Goal: Task Accomplishment & Management: Complete application form

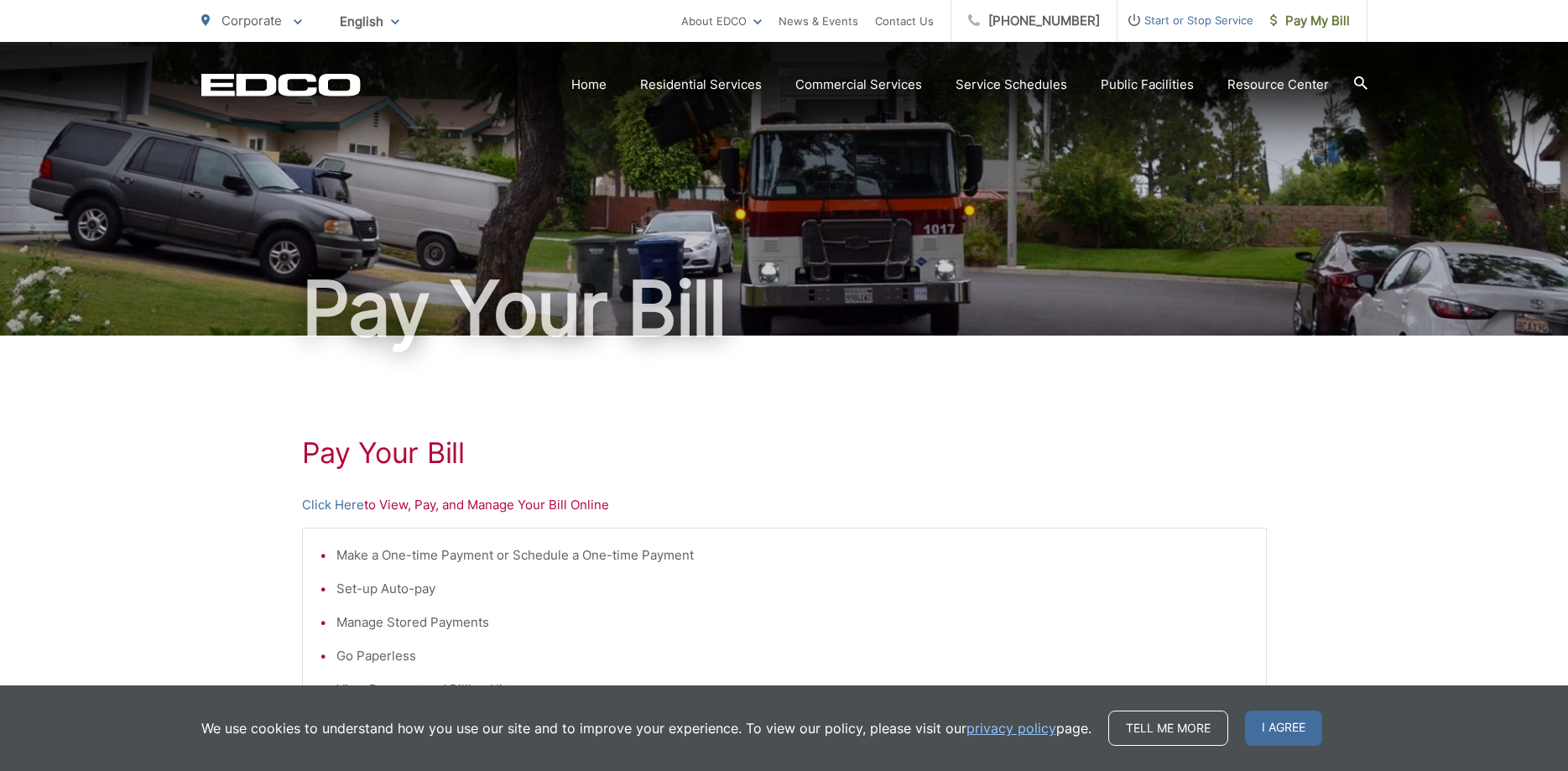
click at [1184, 16] on span "Start or Stop Service" at bounding box center [1185, 20] width 136 height 20
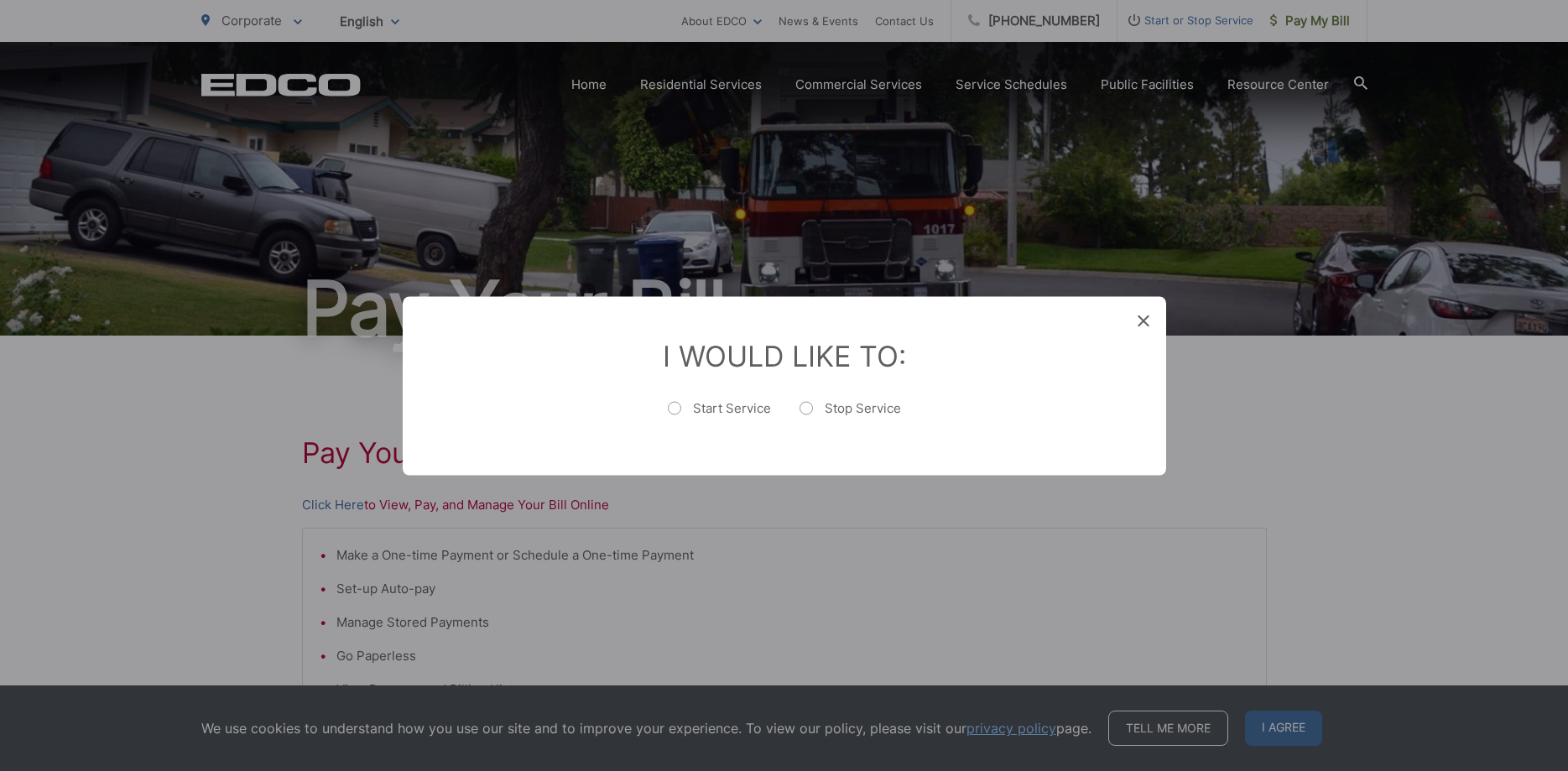
click at [807, 406] on label "Stop Service" at bounding box center [850, 415] width 101 height 34
radio input "true"
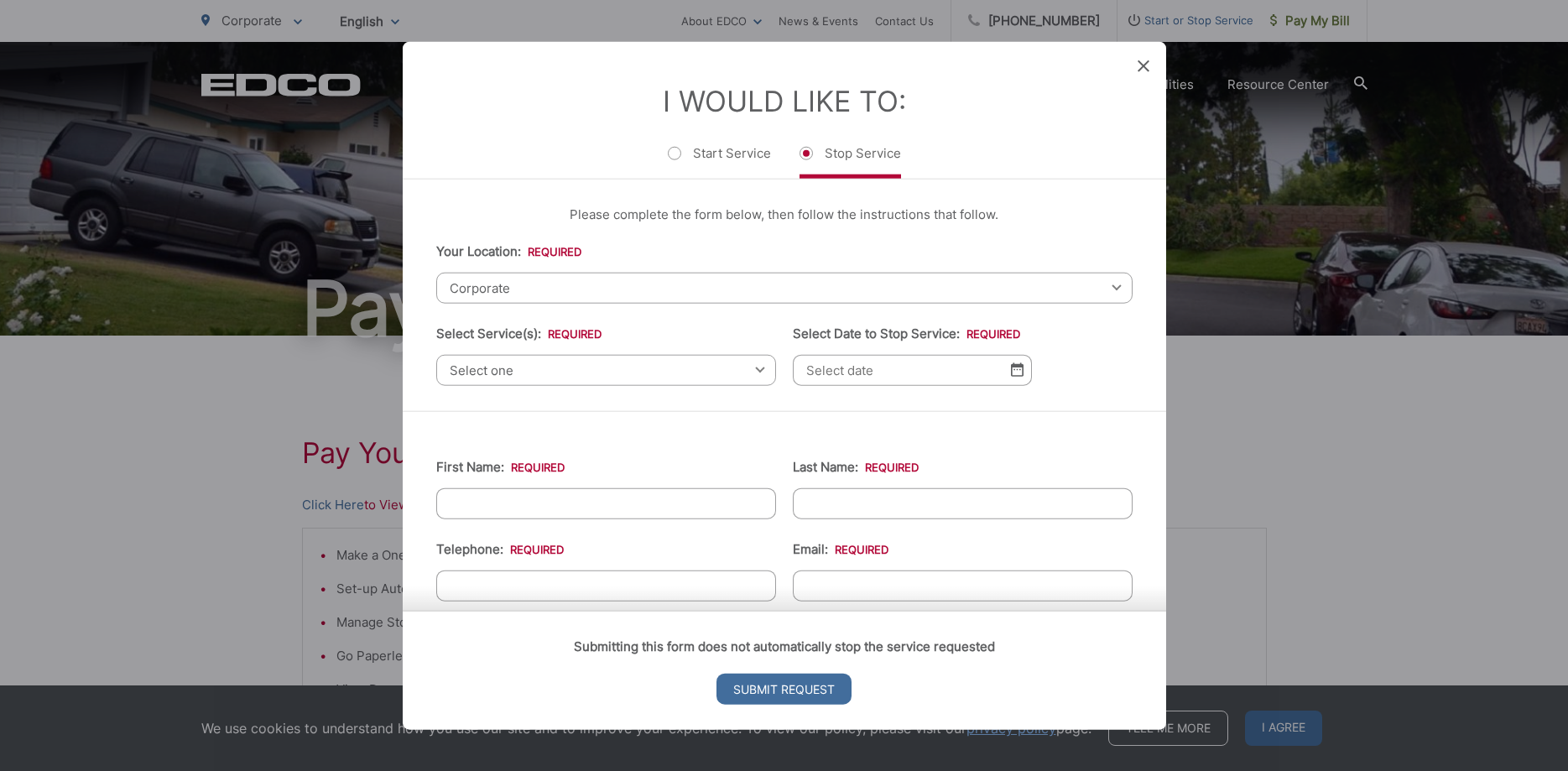
click at [530, 288] on span "Corporate" at bounding box center [784, 287] width 697 height 31
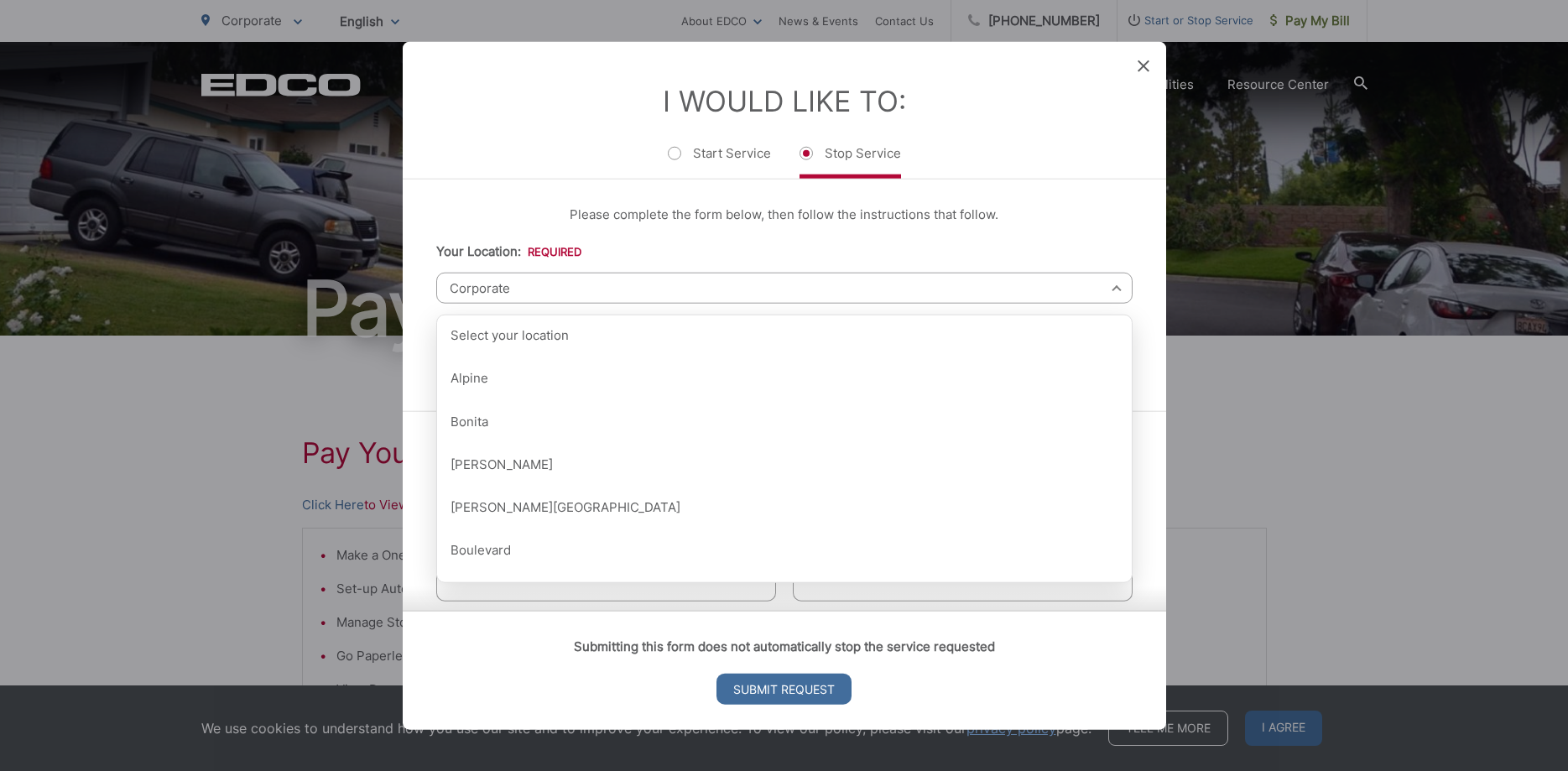
click at [530, 286] on span "Corporate" at bounding box center [784, 287] width 697 height 31
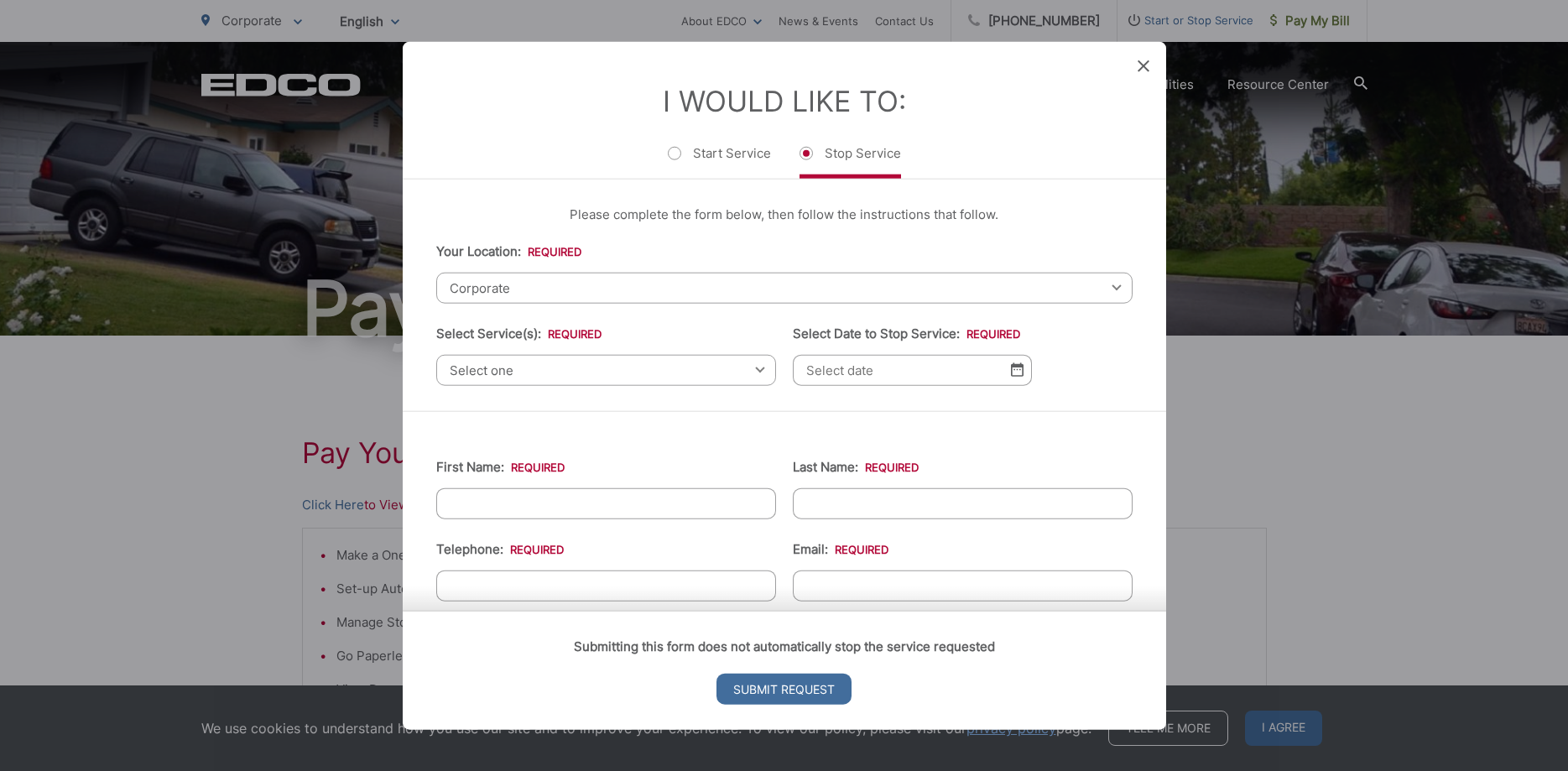
click at [530, 286] on span "Corporate" at bounding box center [784, 287] width 697 height 31
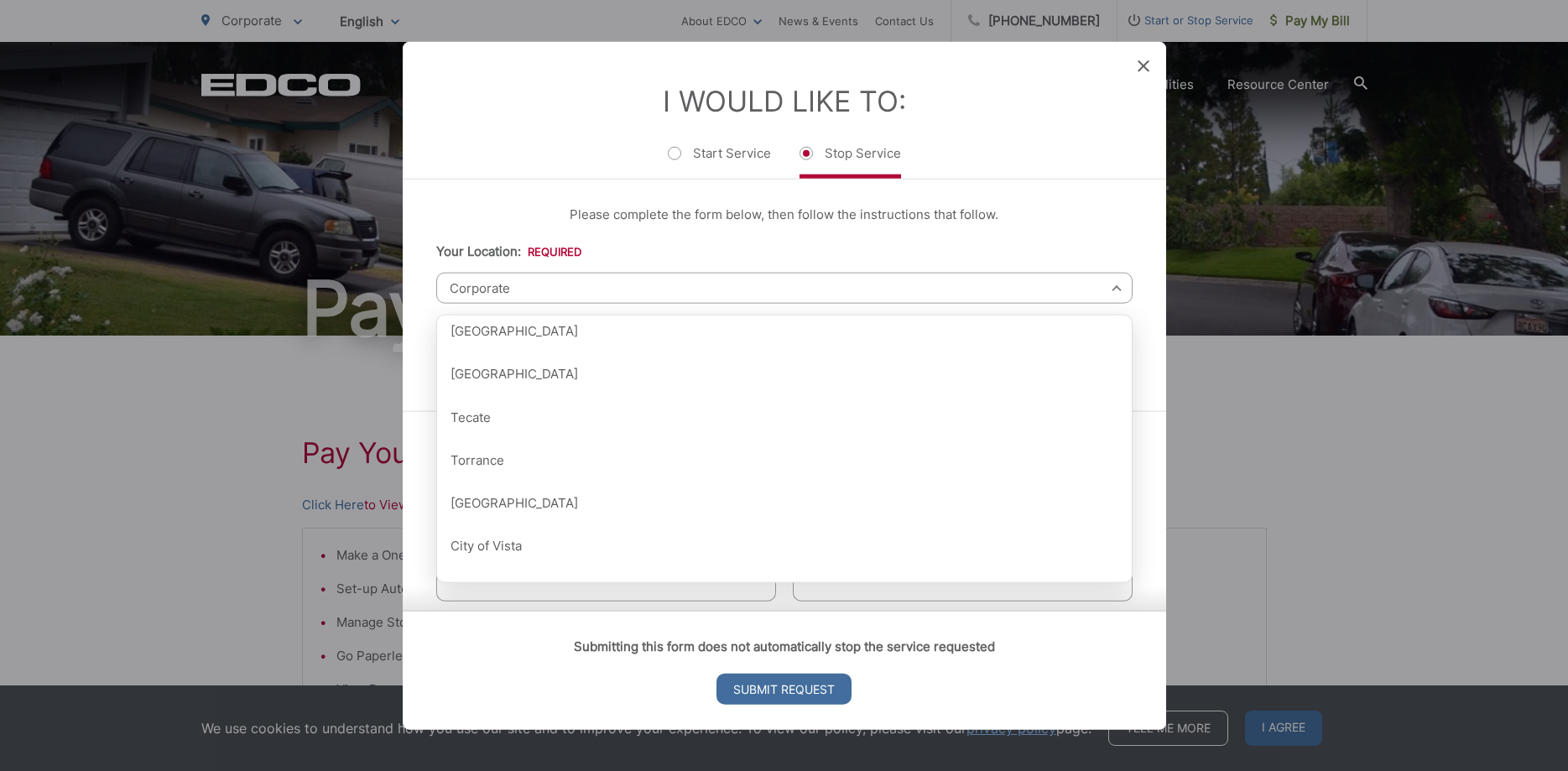
scroll to position [2094, 0]
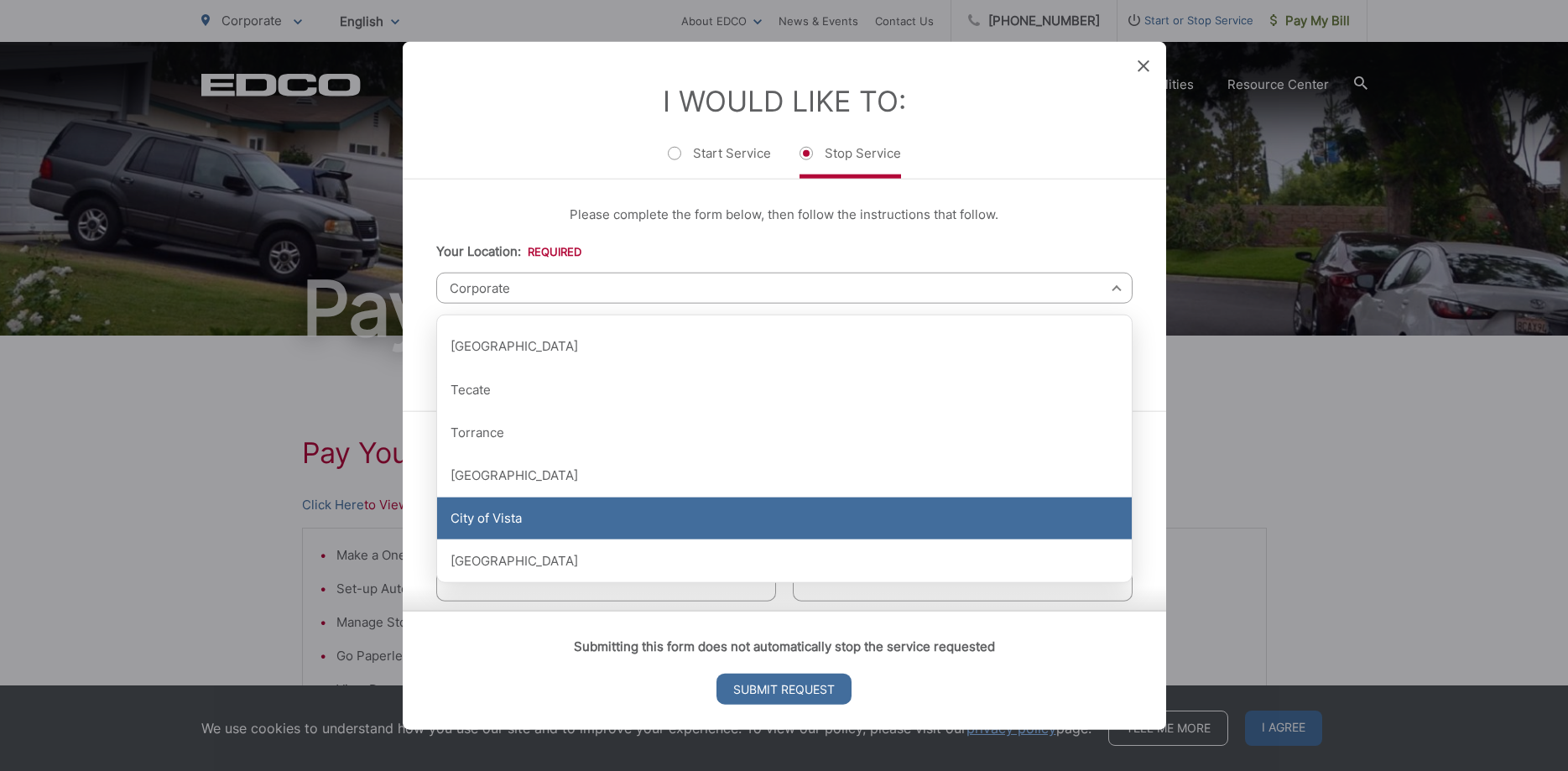
click at [507, 527] on div "City of Vista" at bounding box center [784, 518] width 695 height 42
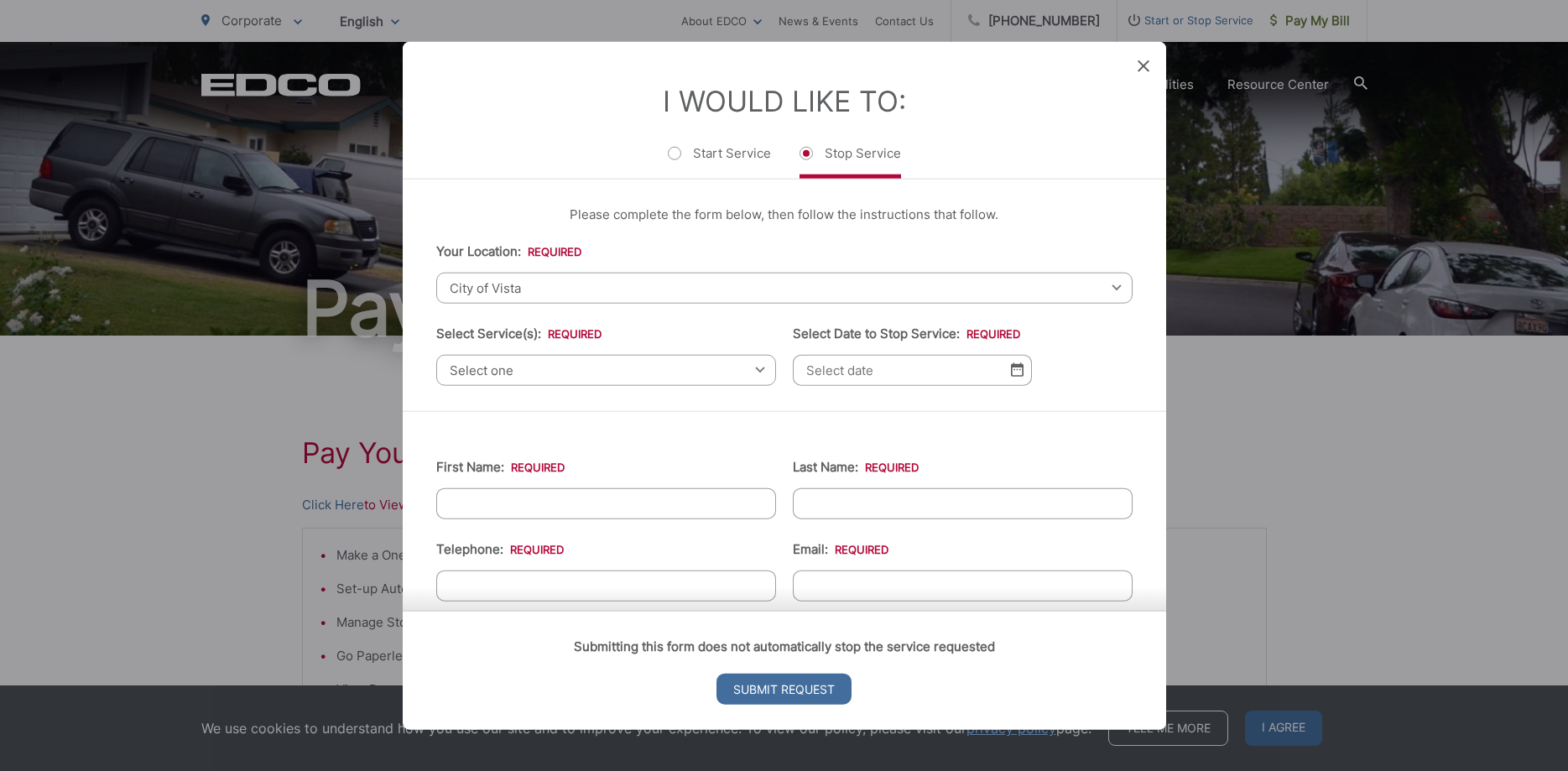
click at [511, 370] on span "Select one" at bounding box center [606, 369] width 340 height 31
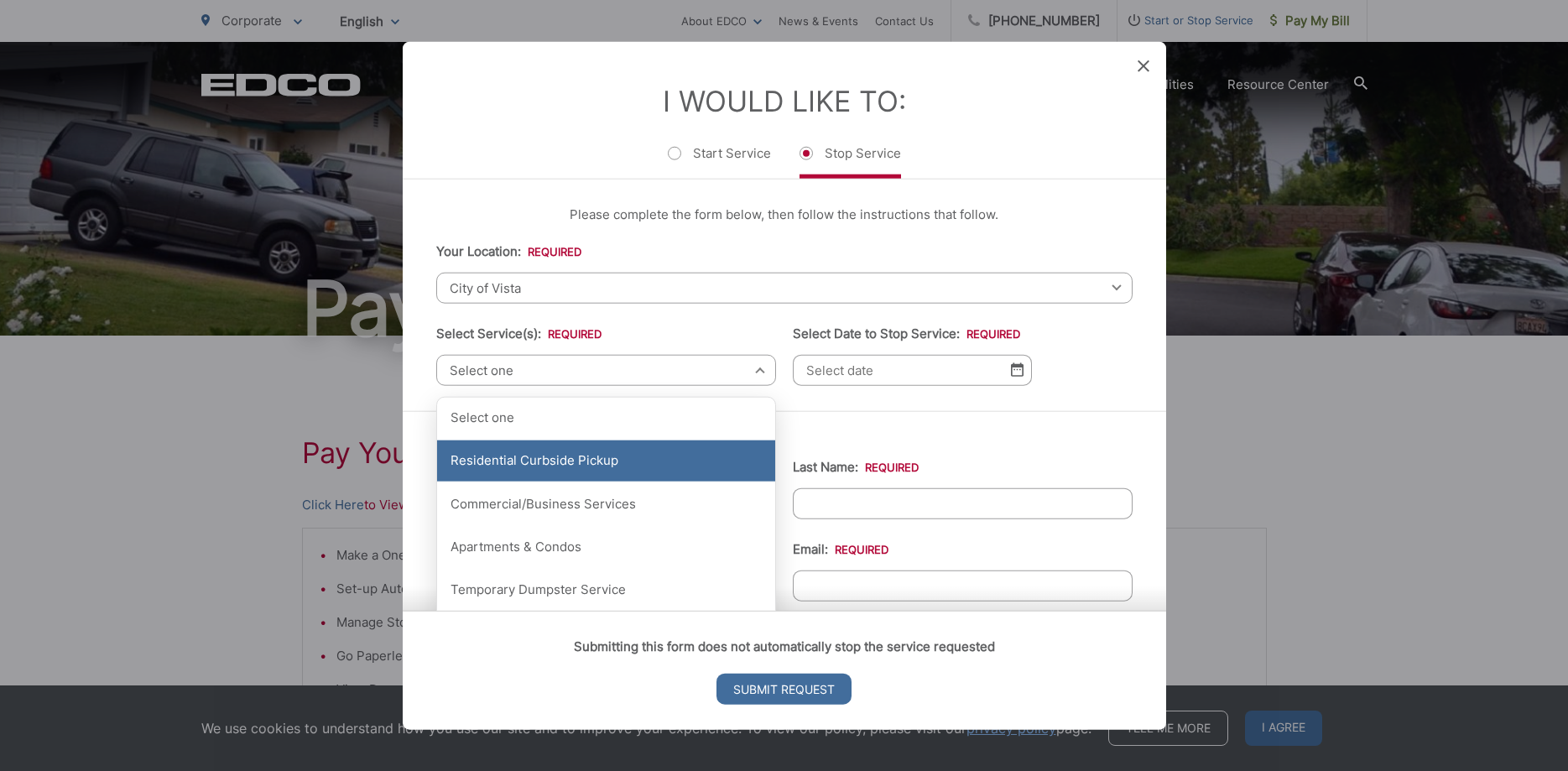
click at [550, 460] on div "Residential Curbside Pickup" at bounding box center [606, 460] width 338 height 42
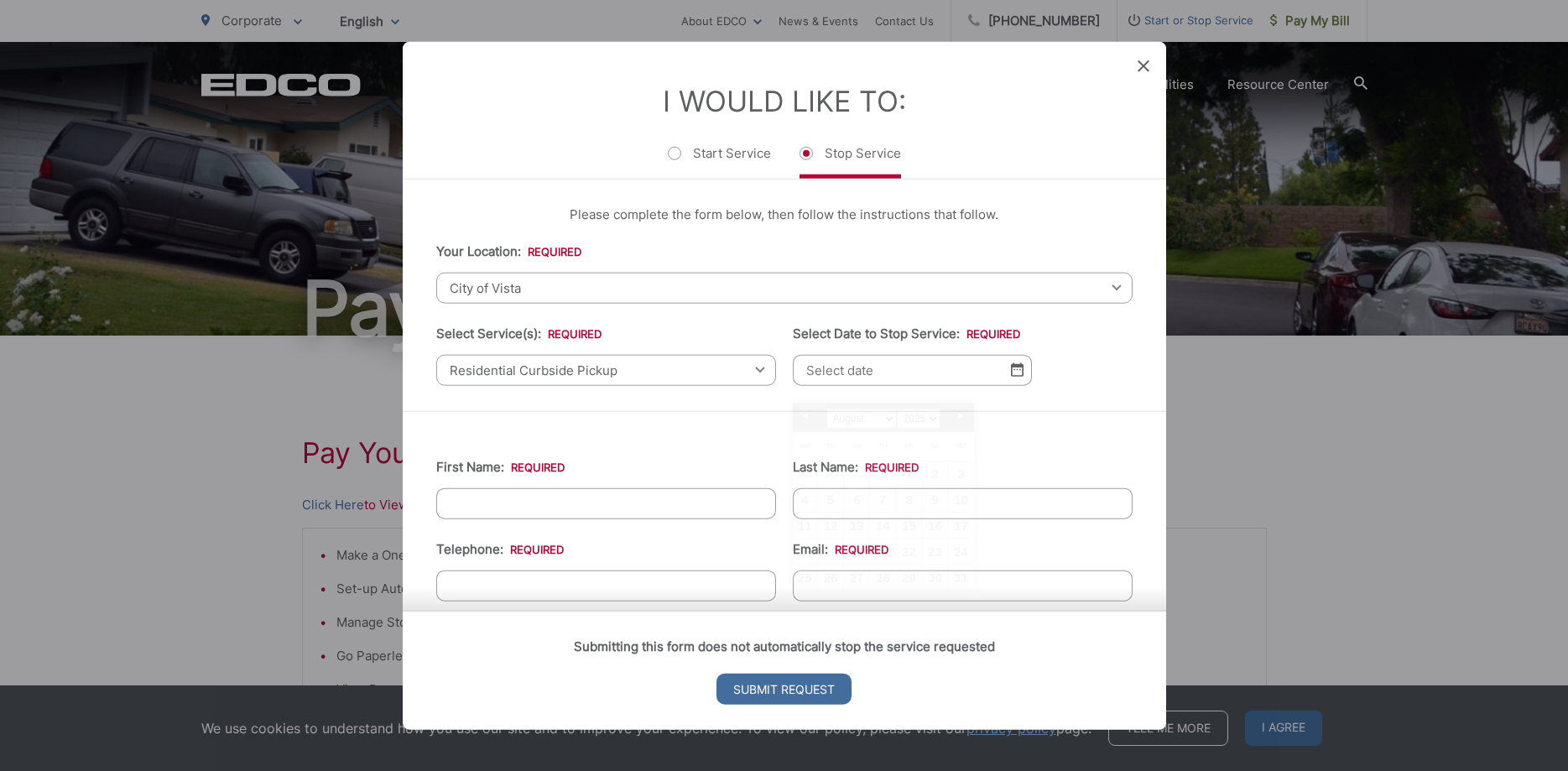
click at [984, 385] on input "Select Date to Stop Service: *" at bounding box center [912, 369] width 239 height 31
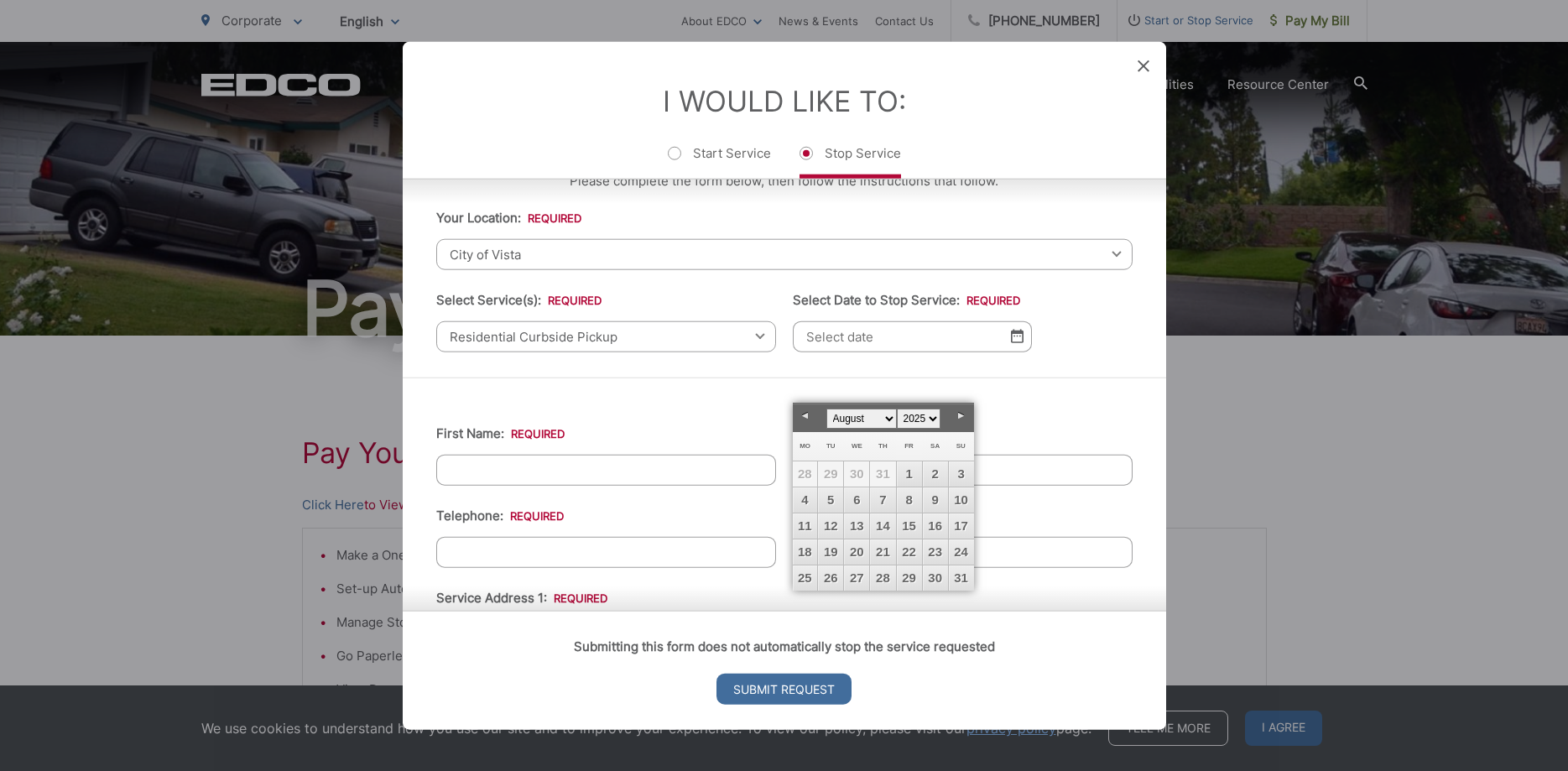
scroll to position [0, 0]
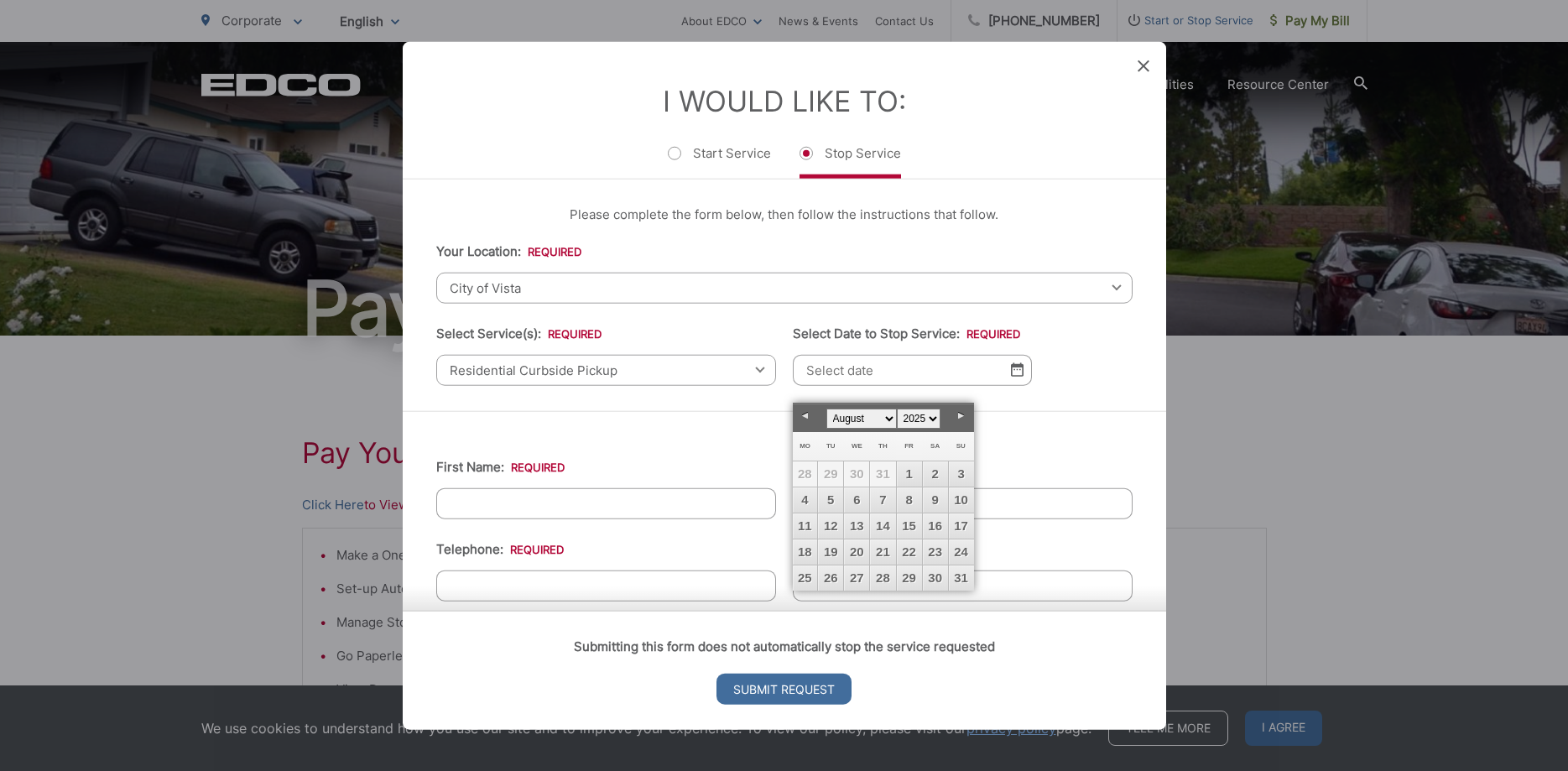
click at [1143, 63] on icon at bounding box center [1144, 66] width 12 height 12
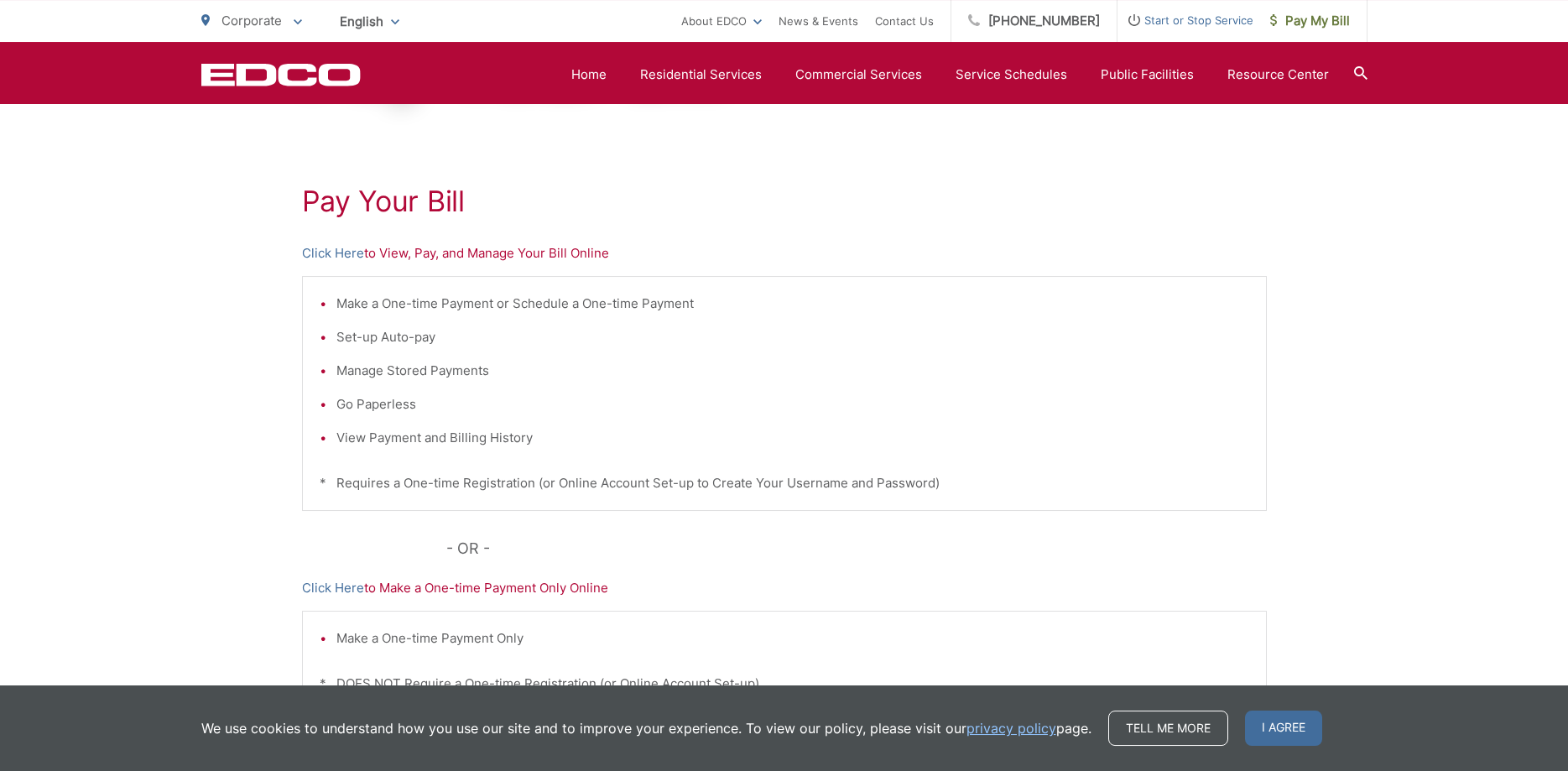
scroll to position [257, 0]
click at [486, 255] on p "Click Here to View, Pay, and Manage Your Bill Online" at bounding box center [784, 247] width 965 height 20
click at [554, 253] on p "Click Here to View, Pay, and Manage Your Bill Online" at bounding box center [784, 247] width 965 height 20
click at [334, 252] on link "Click Here" at bounding box center [333, 247] width 62 height 20
